Goal: Navigation & Orientation: Go to known website

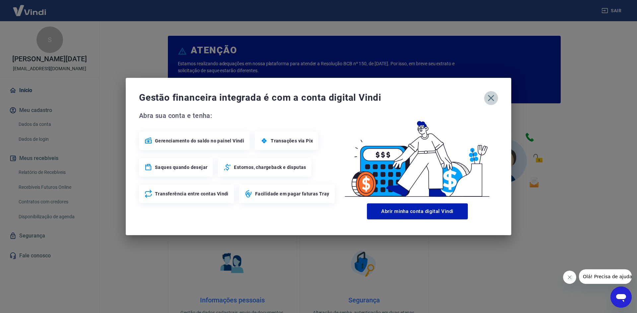
drag, startPoint x: 491, startPoint y: 95, endPoint x: 442, endPoint y: 107, distance: 51.2
click at [491, 93] on icon "button" at bounding box center [490, 98] width 11 height 11
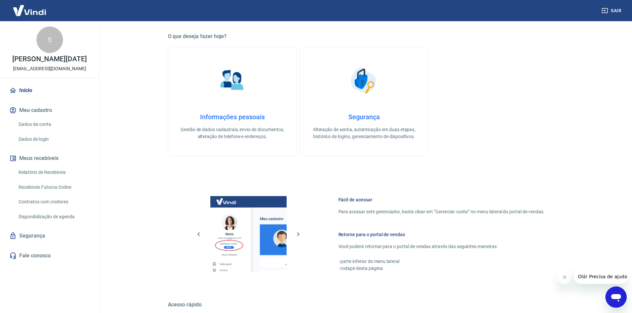
scroll to position [265, 0]
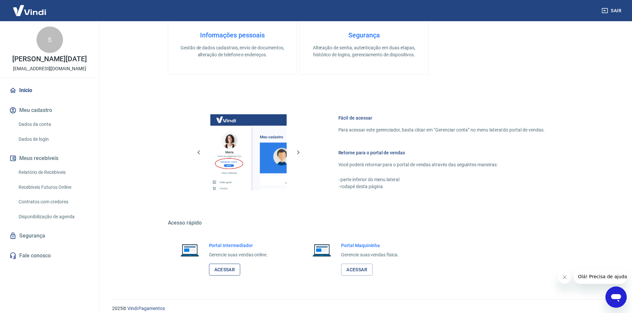
click at [233, 269] on link "Acessar" at bounding box center [225, 270] width 32 height 12
